Goal: Information Seeking & Learning: Check status

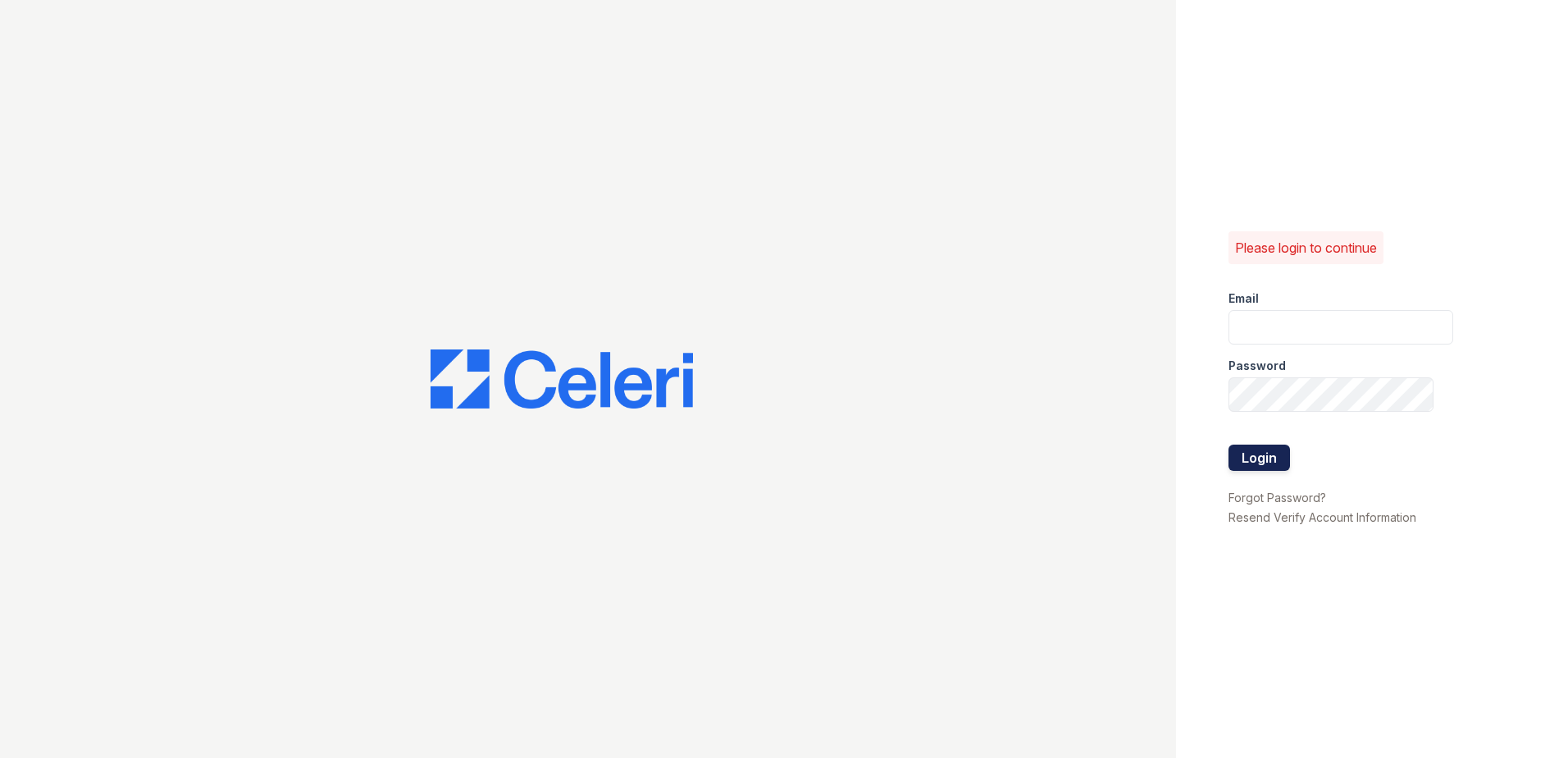
type input "[EMAIL_ADDRESS][DOMAIN_NAME]"
click at [1243, 456] on button "Login" at bounding box center [1259, 457] width 62 height 26
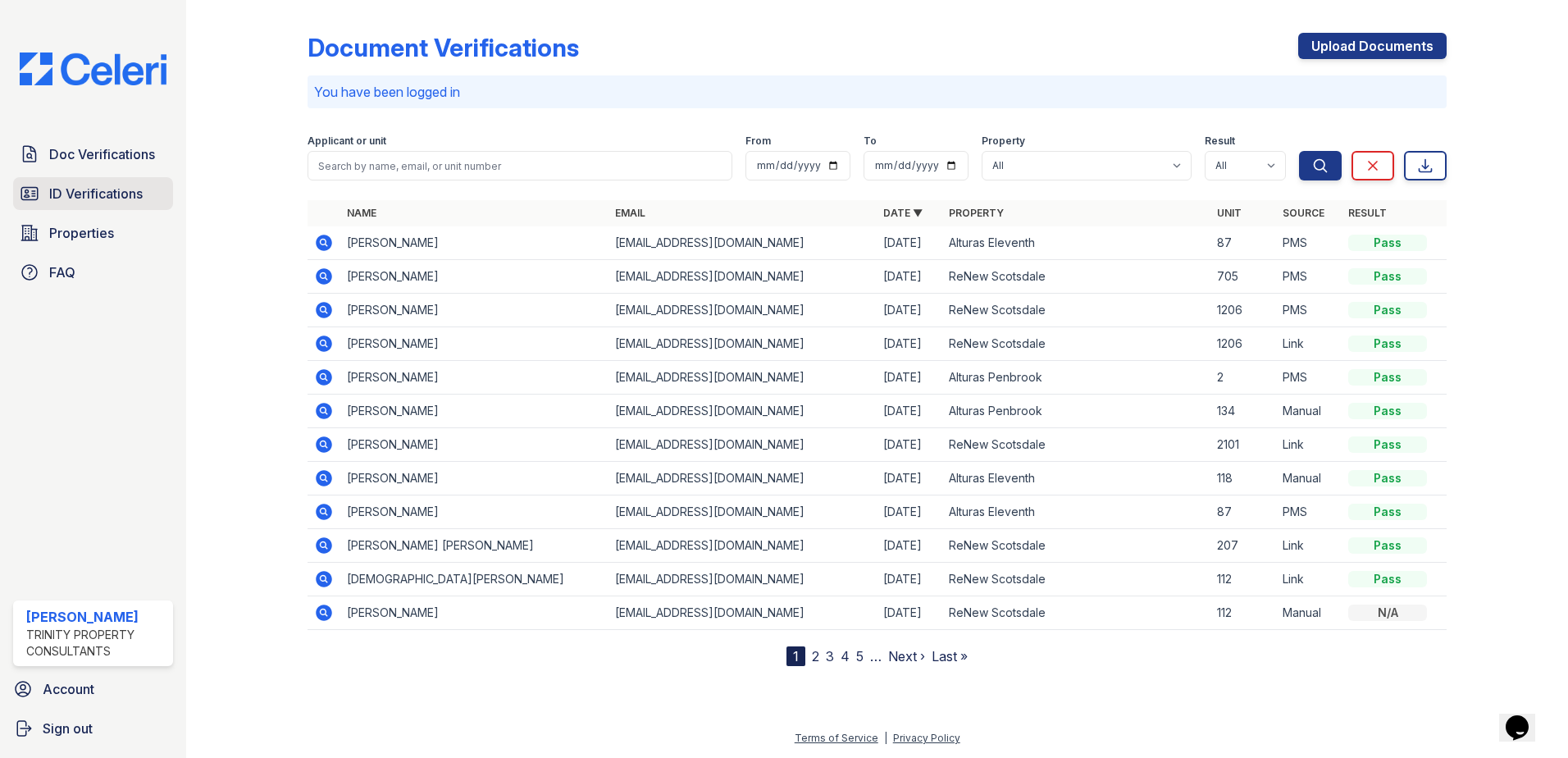
drag, startPoint x: 100, startPoint y: 193, endPoint x: 107, endPoint y: 189, distance: 8.1
click at [100, 193] on span "ID Verifications" at bounding box center [95, 193] width 93 height 19
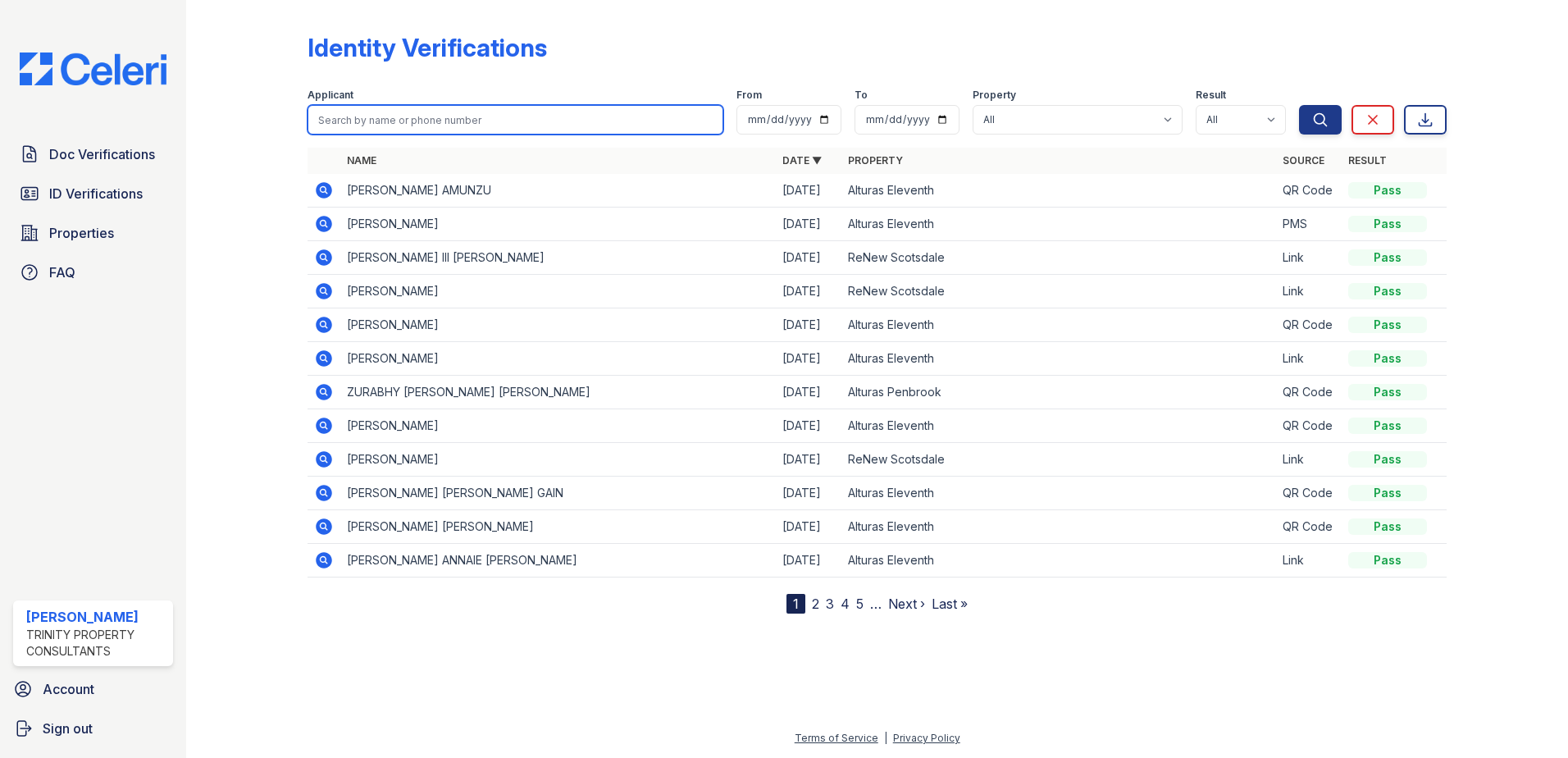
click at [404, 106] on input "search" at bounding box center [515, 120] width 416 height 30
type input "[PERSON_NAME]"
click at [1300, 105] on button "Search" at bounding box center [1321, 120] width 42 height 30
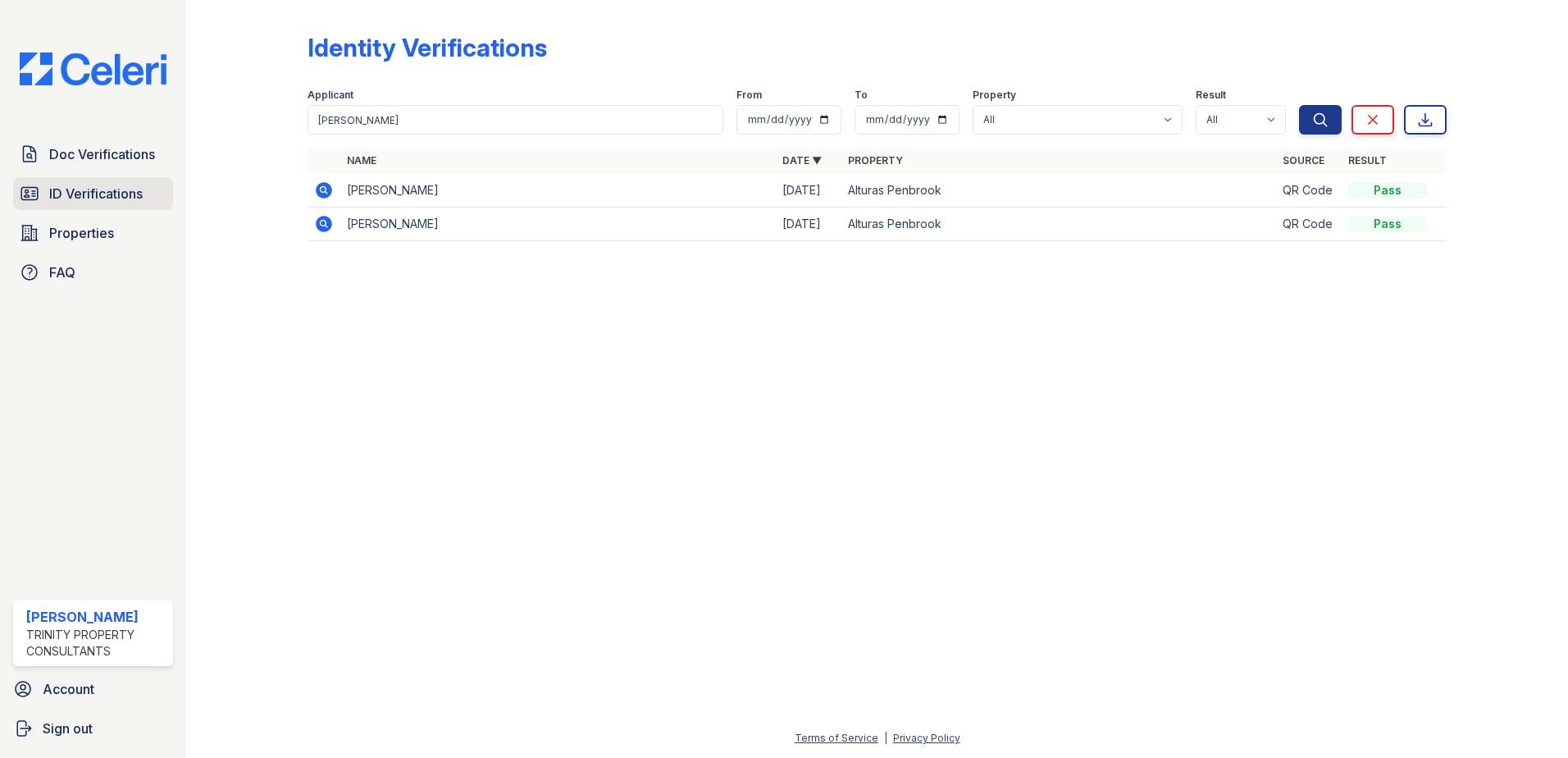
click at [68, 196] on span "ID Verifications" at bounding box center [95, 193] width 93 height 19
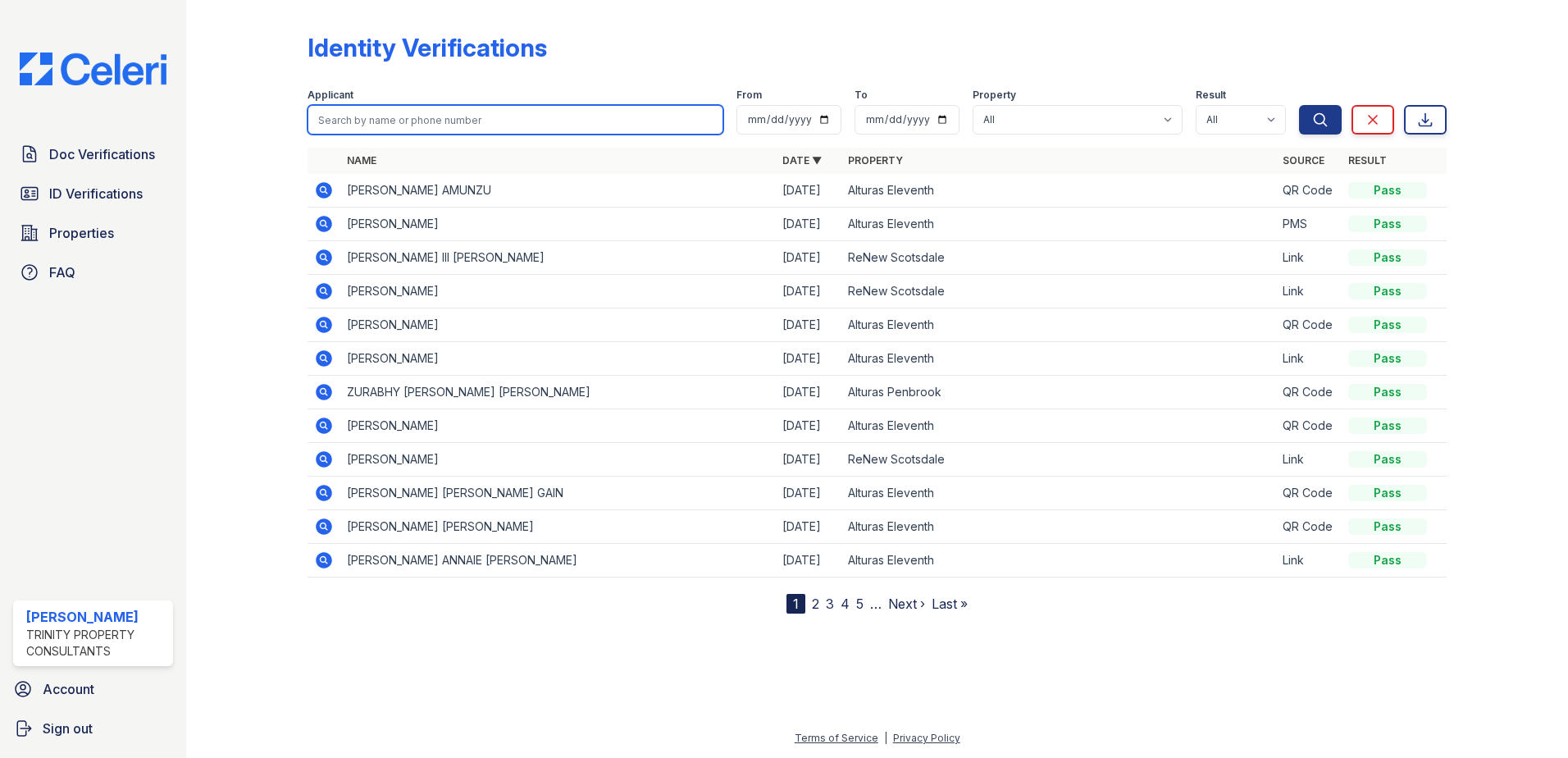
click at [438, 112] on input "search" at bounding box center [515, 120] width 416 height 30
type input "[PERSON_NAME]"
click at [1300, 105] on button "Search" at bounding box center [1321, 120] width 42 height 30
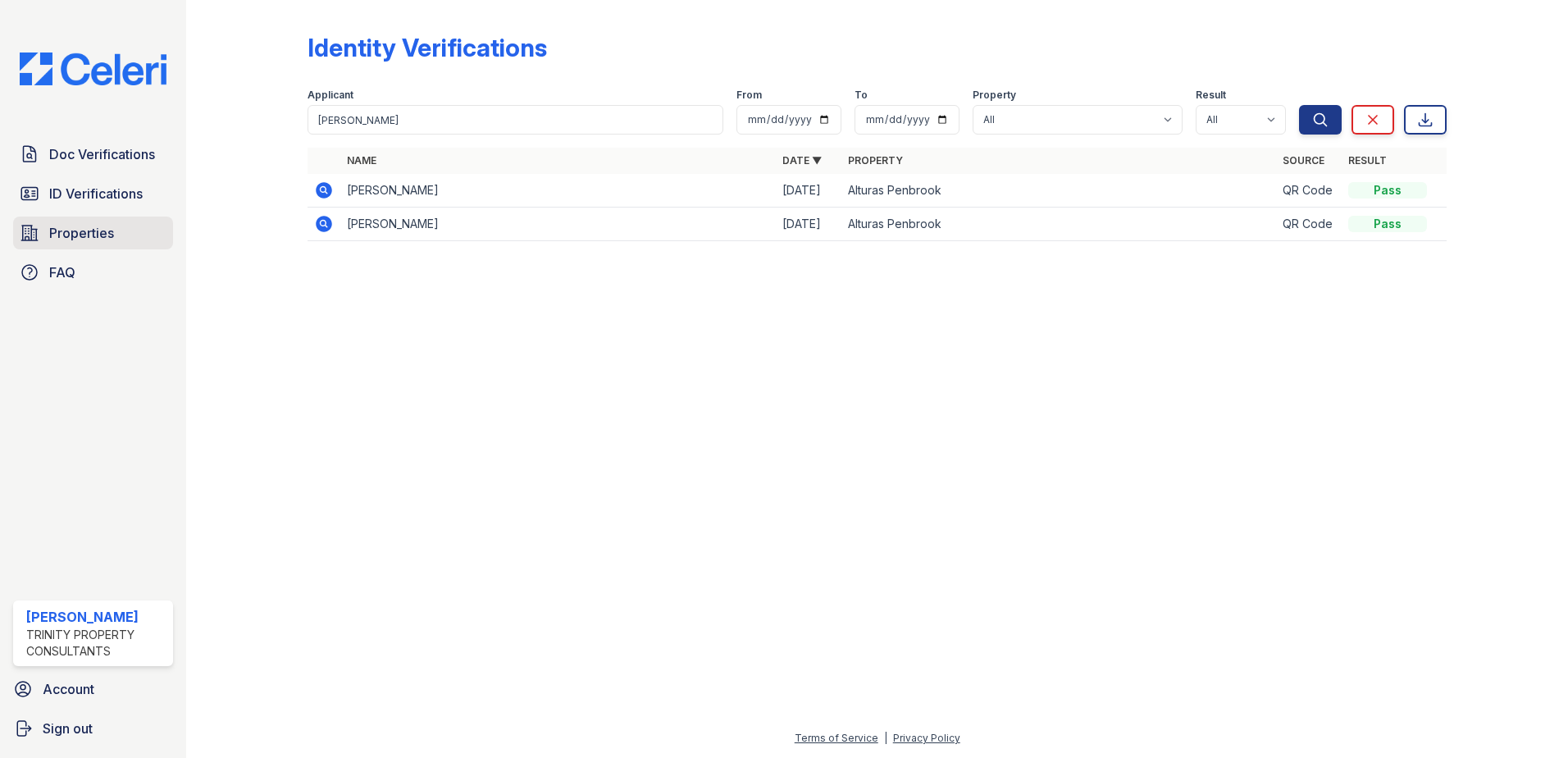
click at [111, 234] on span "Properties" at bounding box center [81, 232] width 65 height 19
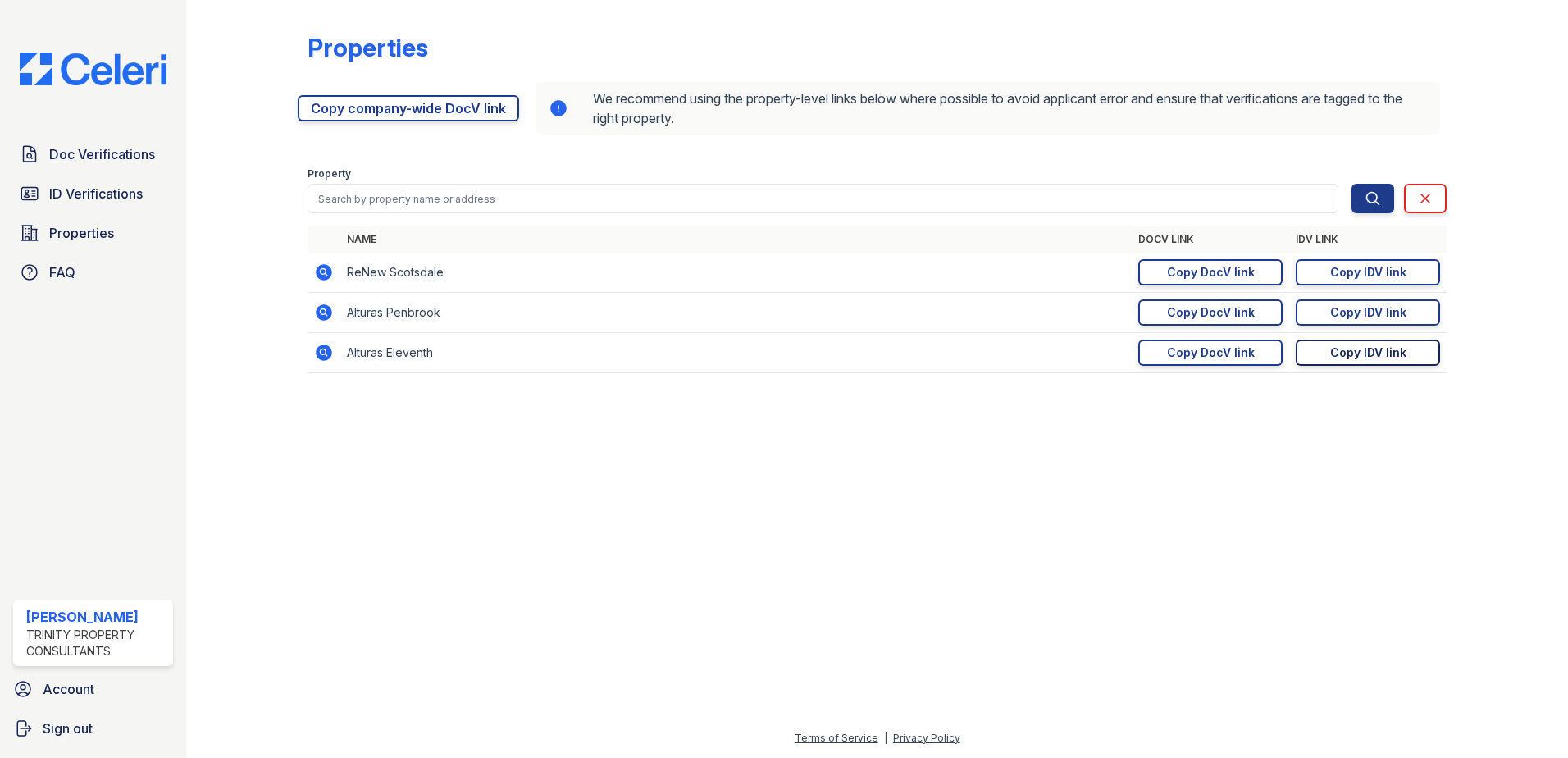
click at [1408, 358] on link "Copy IDV link Copy link" at bounding box center [1368, 352] width 145 height 26
